Goal: Transaction & Acquisition: Purchase product/service

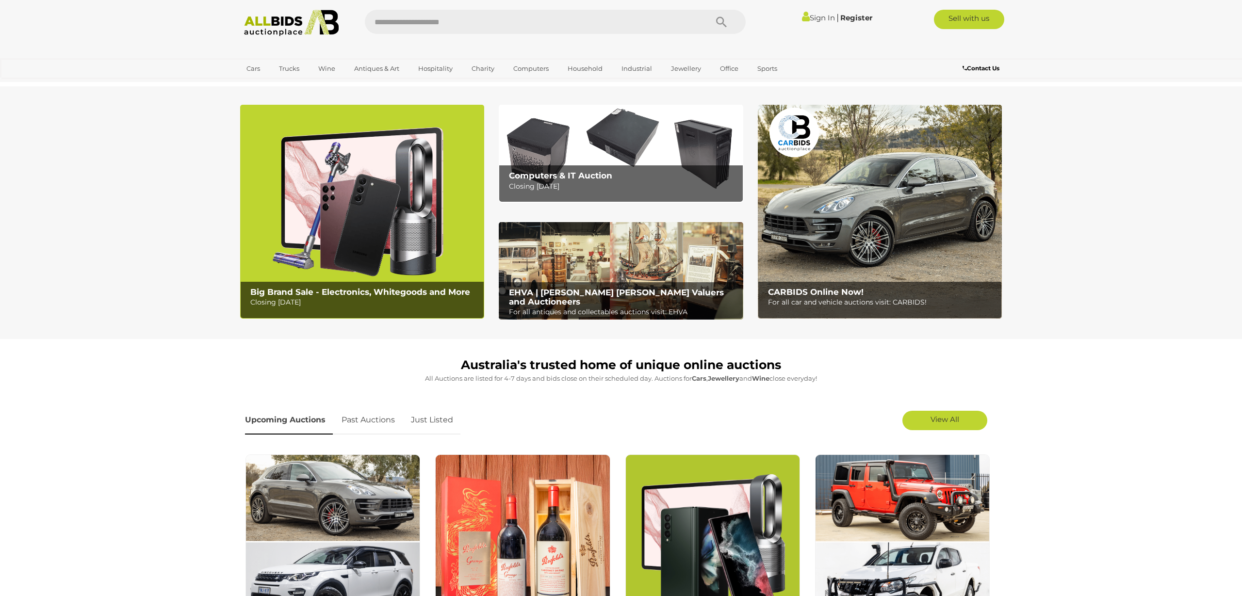
click at [575, 173] on b "Computers & IT Auction" at bounding box center [560, 176] width 103 height 10
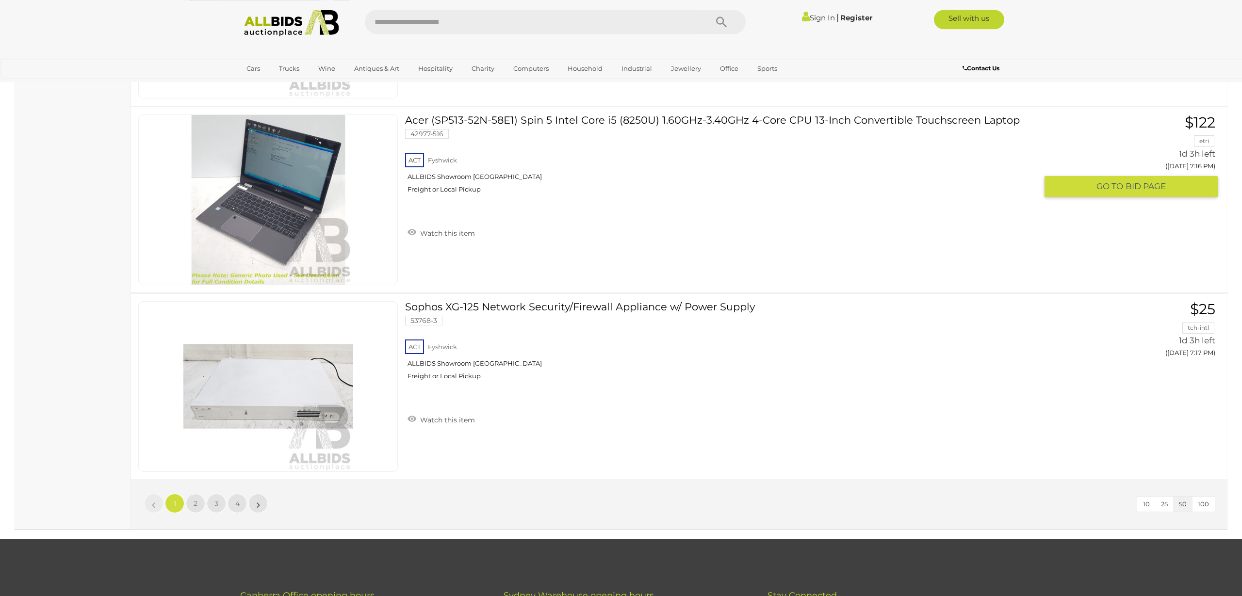
scroll to position [9068, 0]
click at [192, 501] on link "2" at bounding box center [195, 502] width 19 height 19
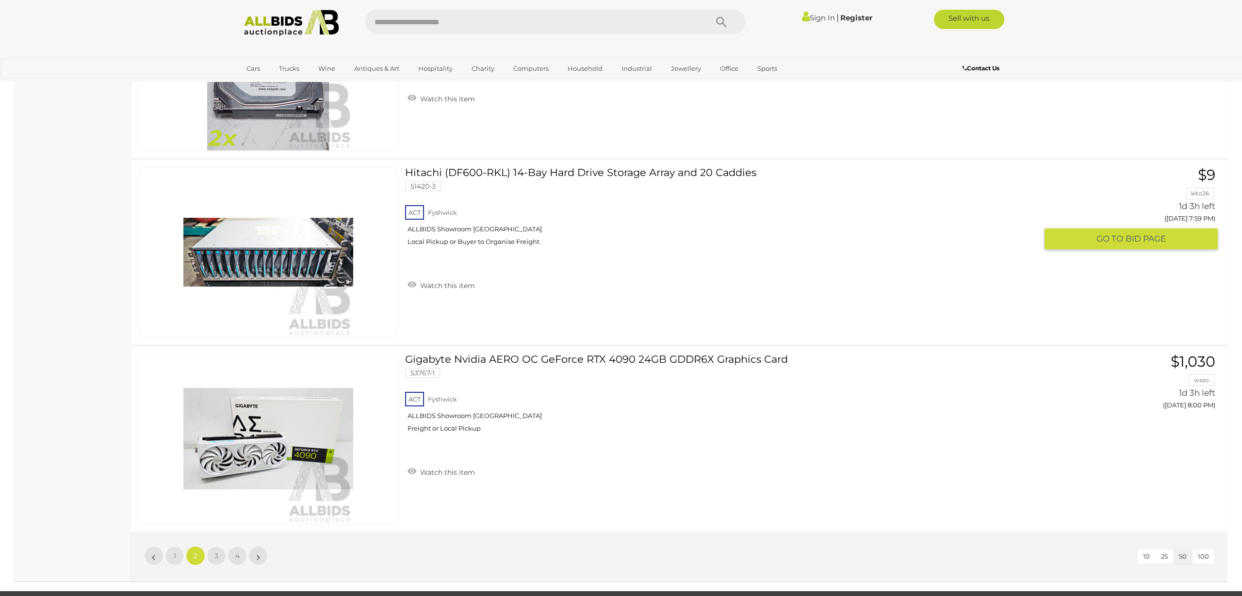
scroll to position [9070, 0]
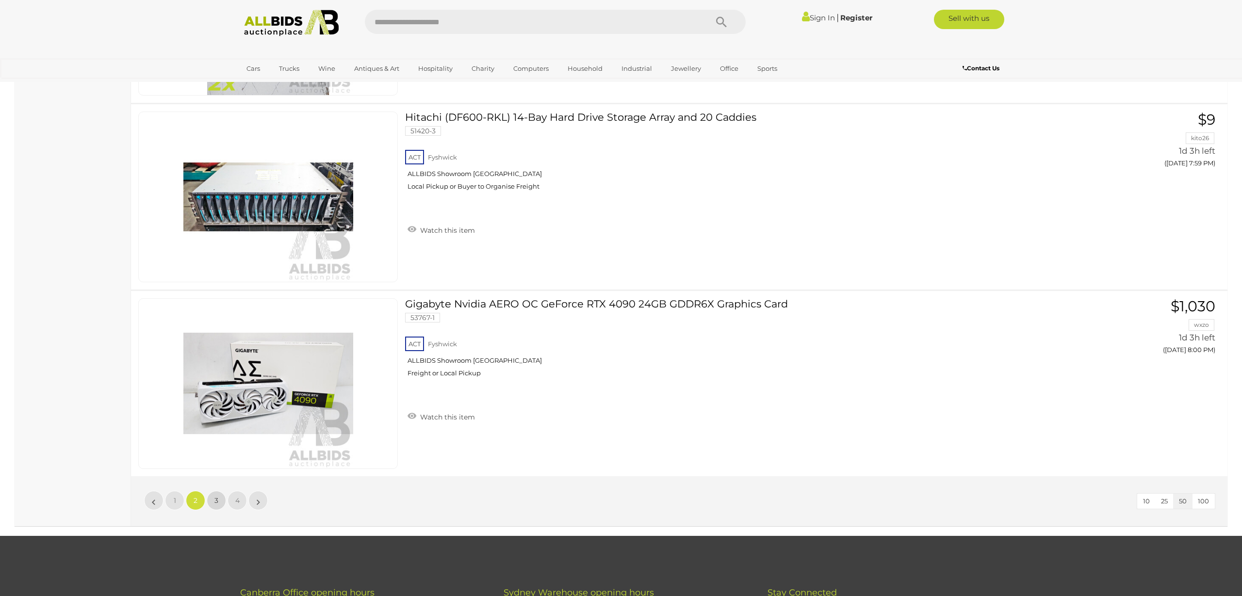
click at [213, 501] on link "3" at bounding box center [216, 500] width 19 height 19
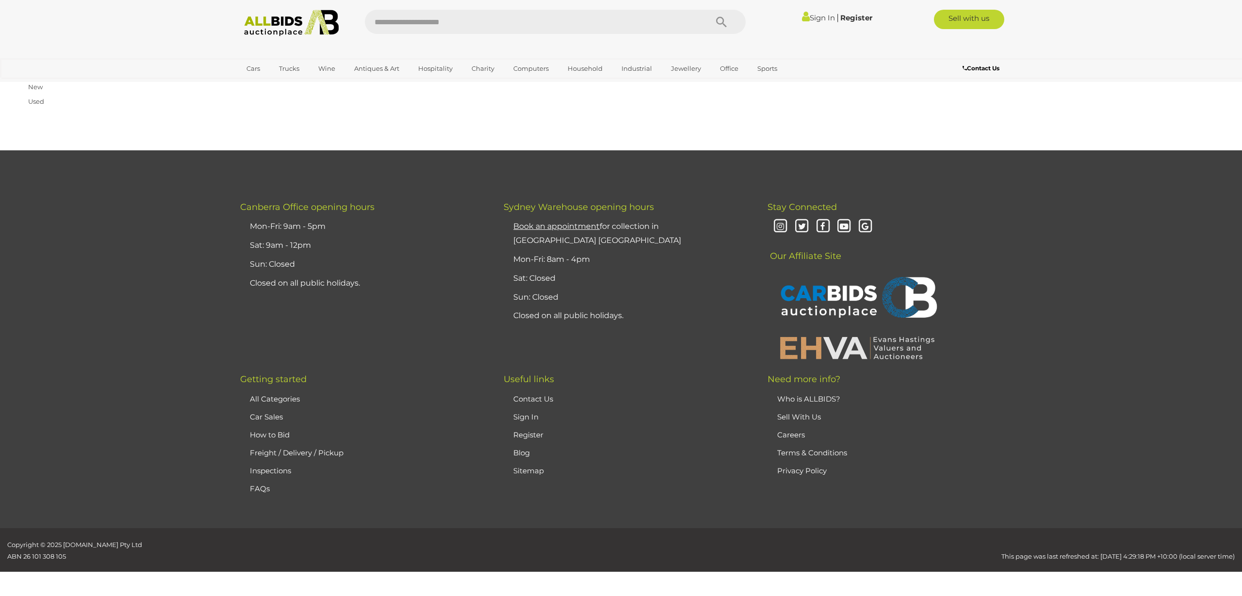
scroll to position [113, 0]
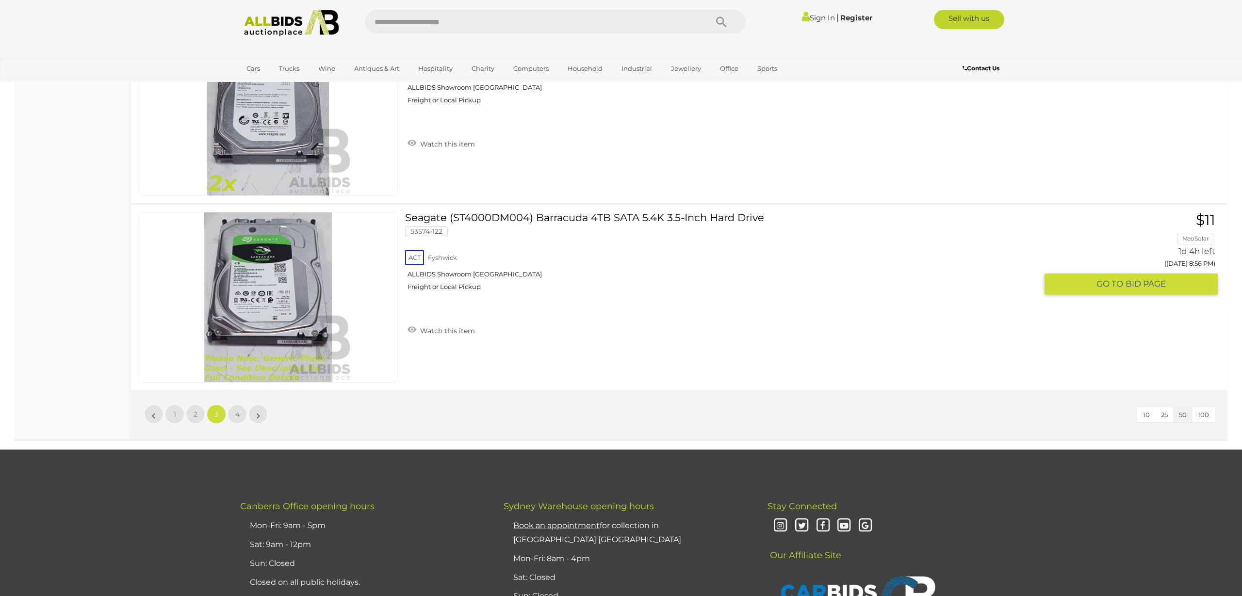
scroll to position [9181, 0]
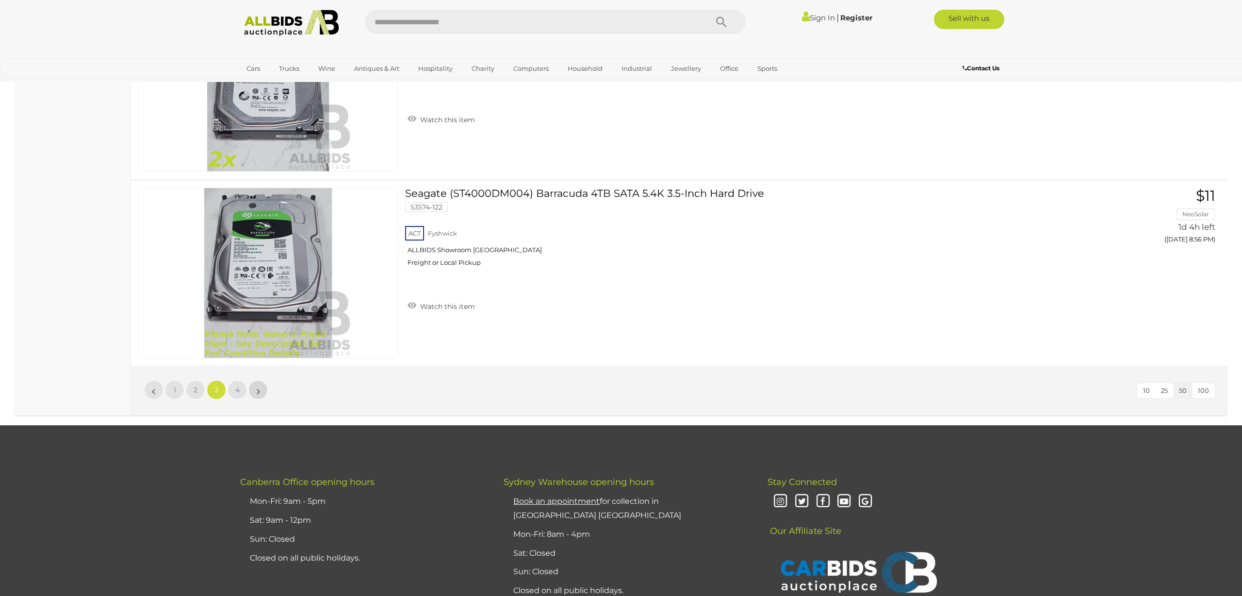
click at [261, 391] on link "»" at bounding box center [257, 389] width 19 height 19
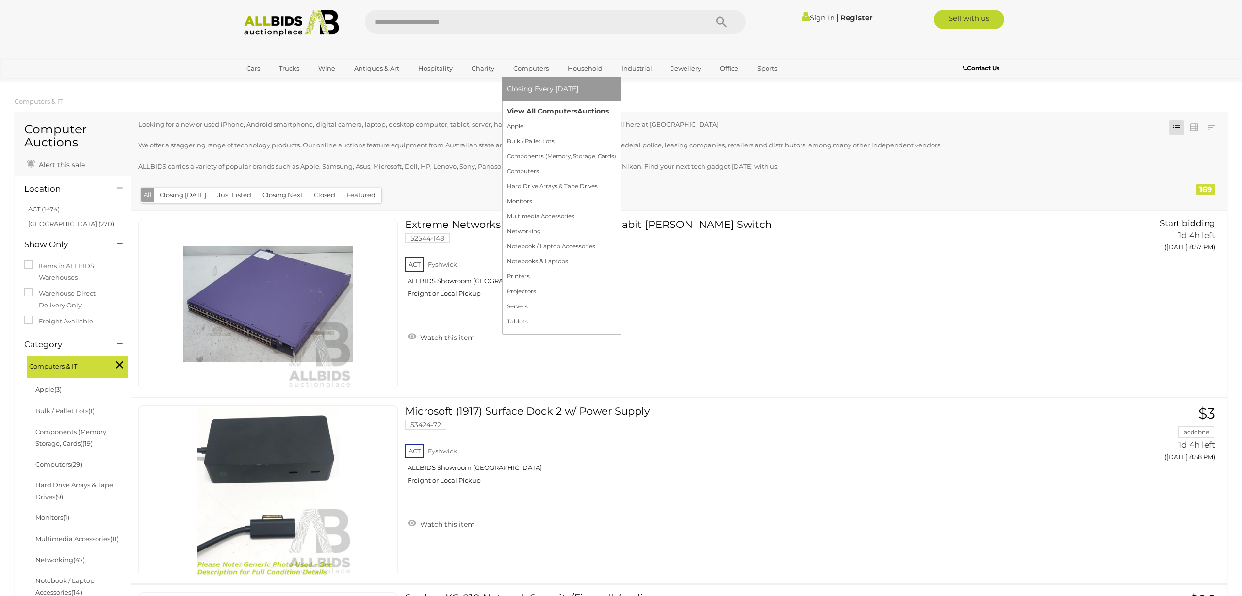
click at [531, 113] on link "View All Computers Auctions" at bounding box center [561, 111] width 109 height 15
click at [544, 110] on link "View All Computers Auctions" at bounding box center [561, 111] width 109 height 15
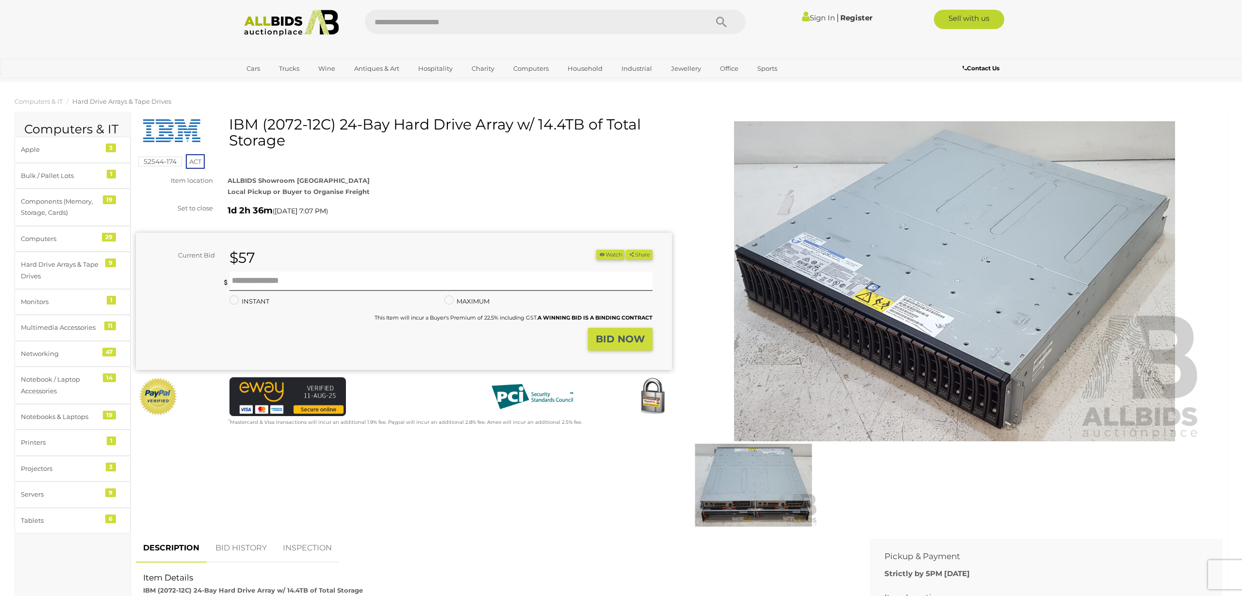
click at [752, 507] on img at bounding box center [753, 485] width 129 height 83
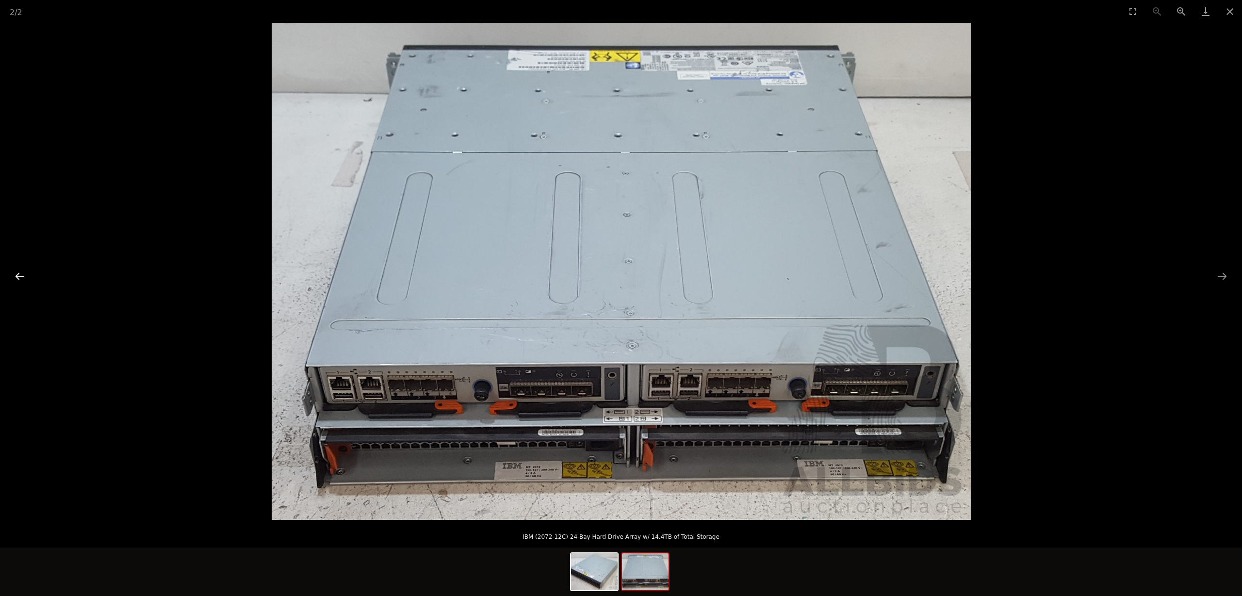
click at [16, 276] on button "Previous slide" at bounding box center [20, 276] width 20 height 19
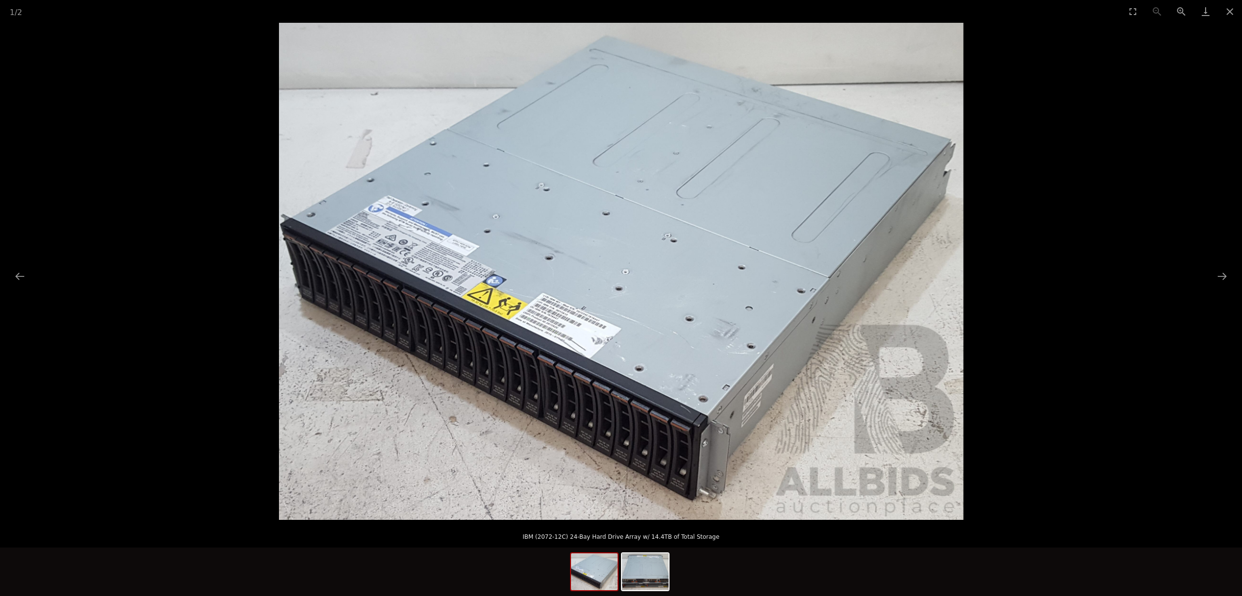
click at [578, 346] on img at bounding box center [621, 271] width 684 height 497
click at [1179, 10] on button "Zoom in" at bounding box center [1181, 11] width 24 height 23
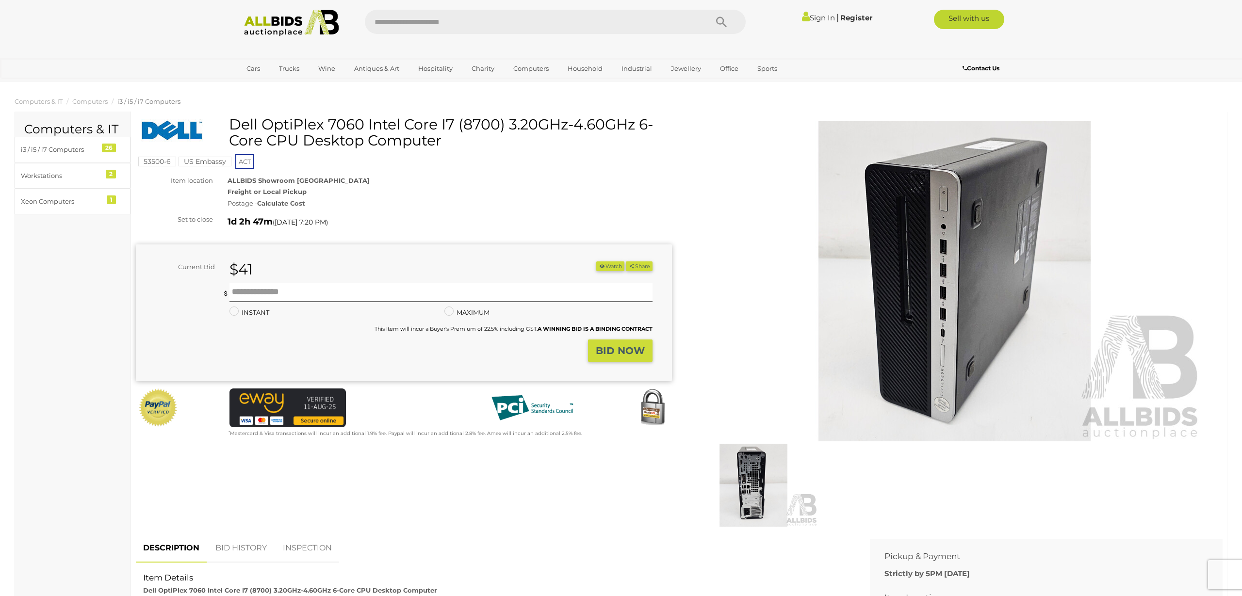
click at [742, 489] on img at bounding box center [753, 485] width 129 height 83
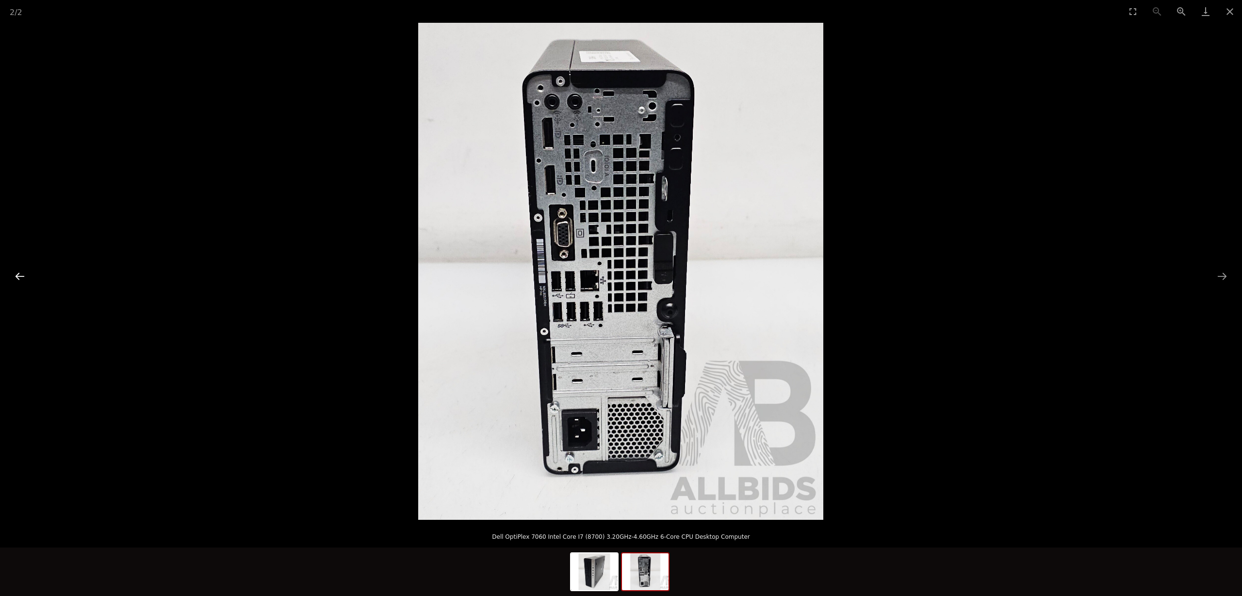
click at [19, 274] on button "Previous slide" at bounding box center [20, 276] width 20 height 19
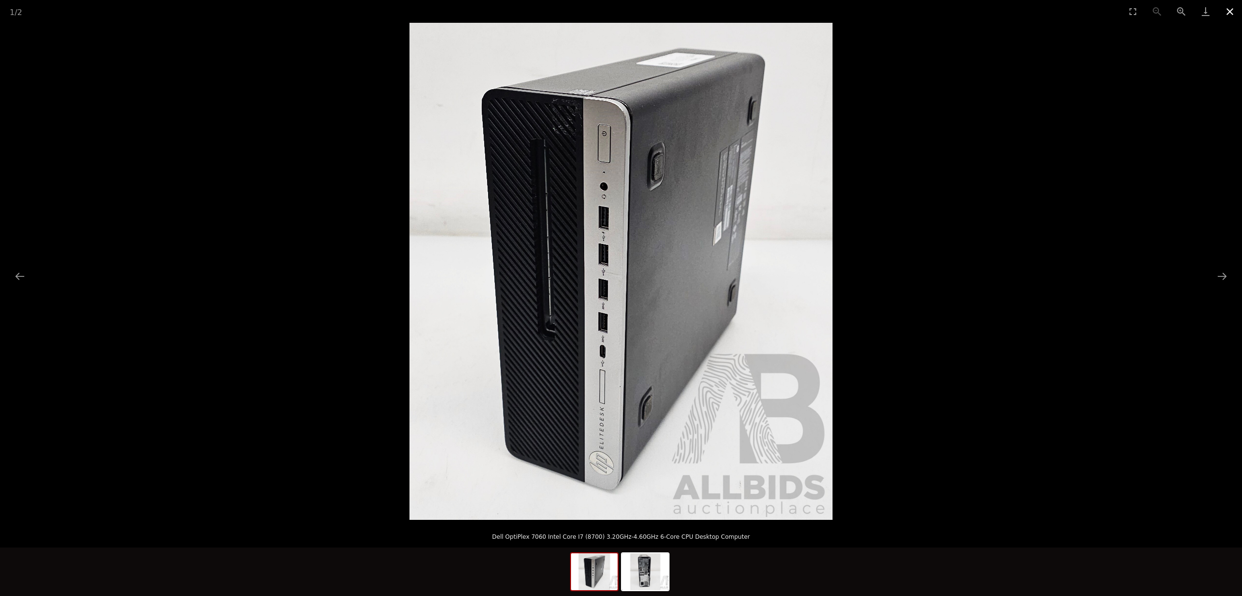
click at [1232, 9] on button "Close gallery" at bounding box center [1229, 11] width 24 height 23
